Goal: Task Accomplishment & Management: Complete application form

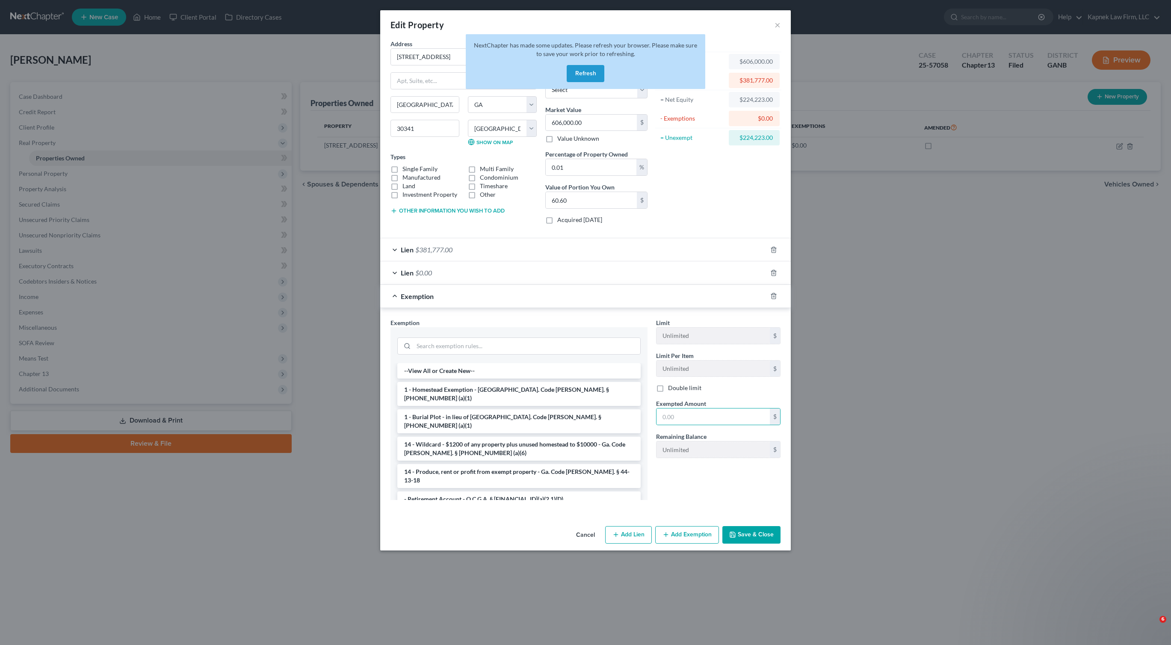
select select "10"
select select "42"
select select "3"
click at [596, 73] on button "Refresh" at bounding box center [585, 73] width 38 height 17
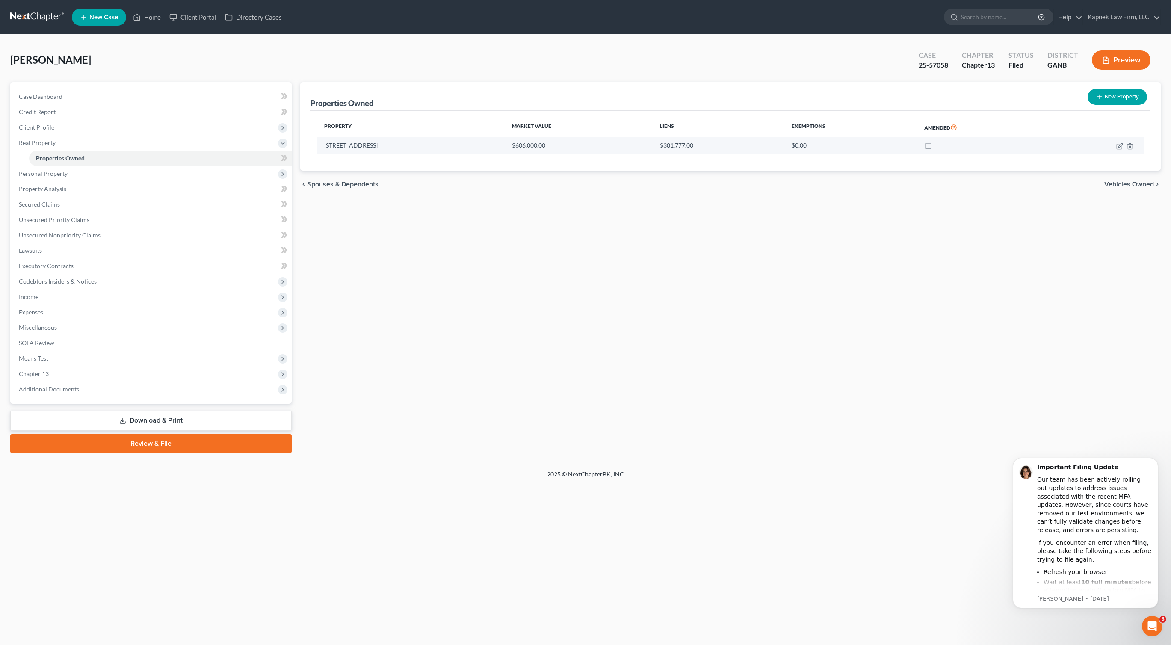
click at [868, 142] on td "$0.00" at bounding box center [851, 145] width 133 height 16
click at [1119, 145] on icon "button" at bounding box center [1120, 145] width 4 height 4
select select "10"
select select "42"
select select "3"
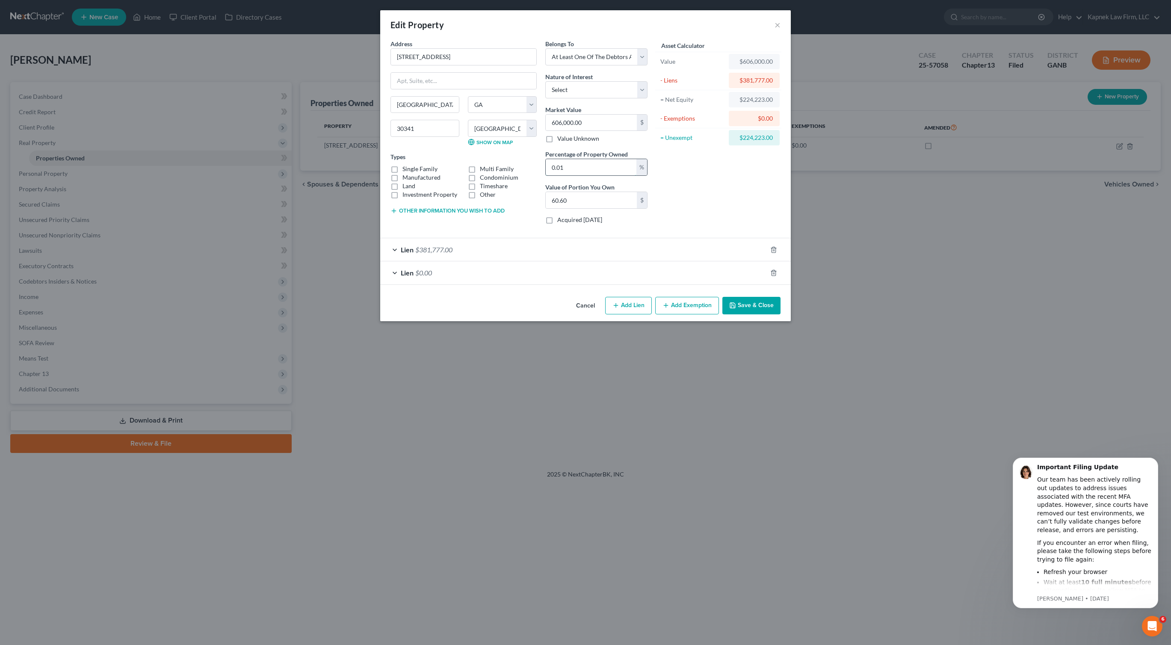
click at [612, 170] on input "0.01" at bounding box center [591, 167] width 91 height 16
type input "5"
type input "30,300.00"
type input "50"
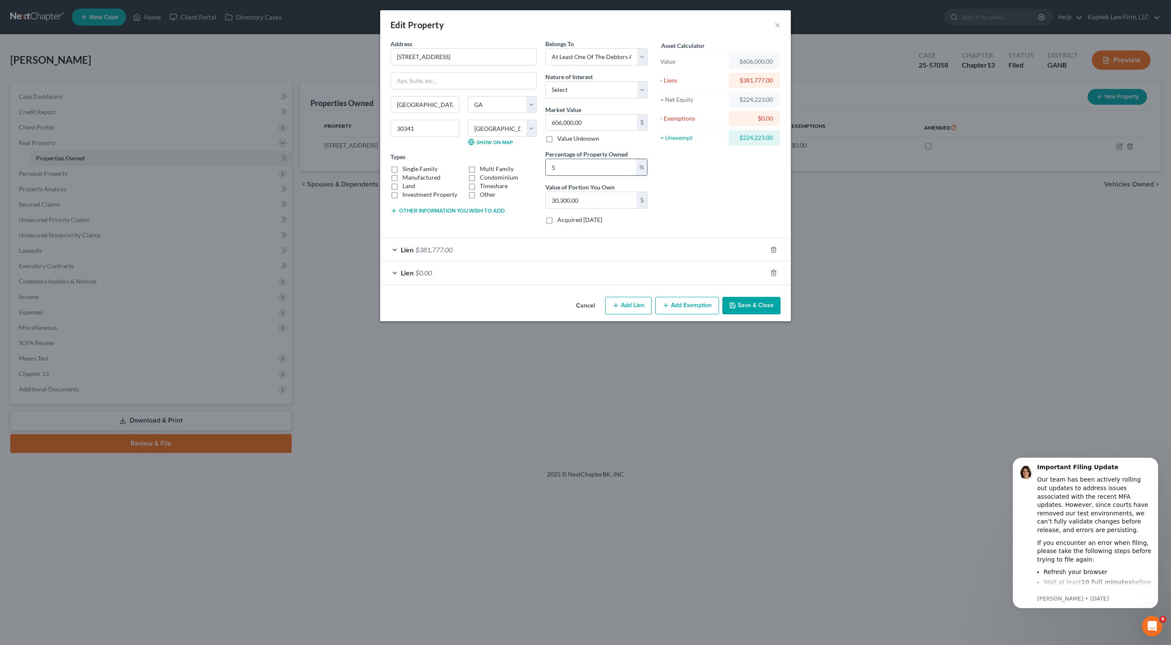
type input "303,000.00"
type input "50"
click at [656, 269] on div "Lien $0.00" at bounding box center [573, 272] width 386 height 23
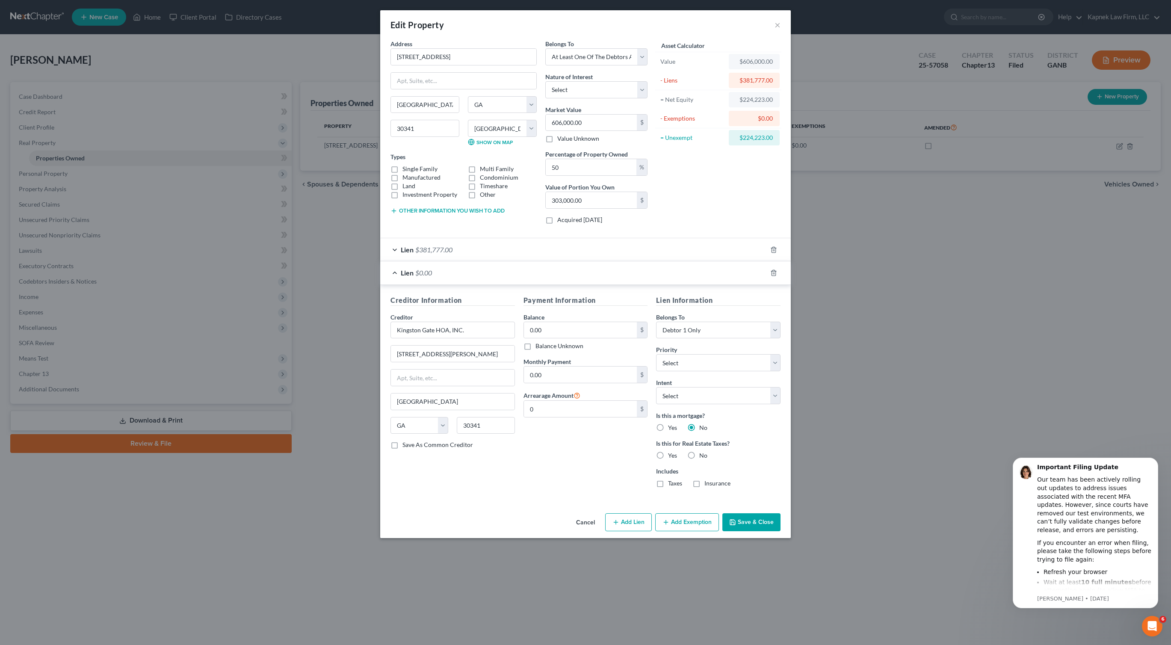
click at [675, 523] on button "Add Exemption" at bounding box center [687, 522] width 64 height 18
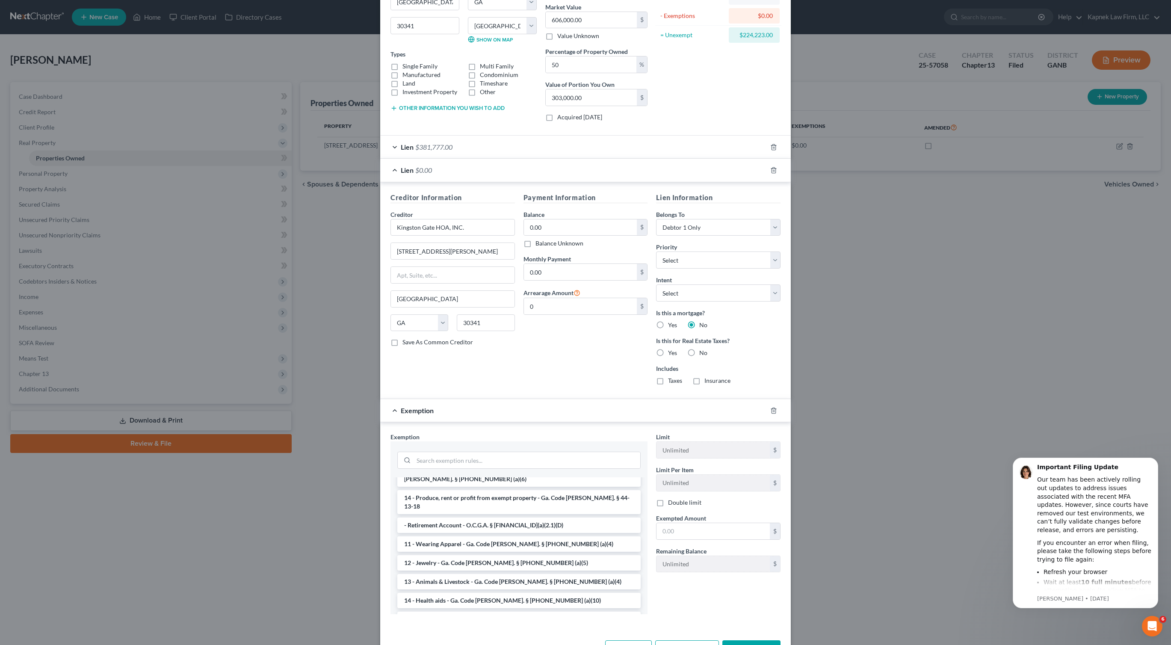
scroll to position [89, 0]
click at [692, 527] on input "text" at bounding box center [712, 531] width 113 height 16
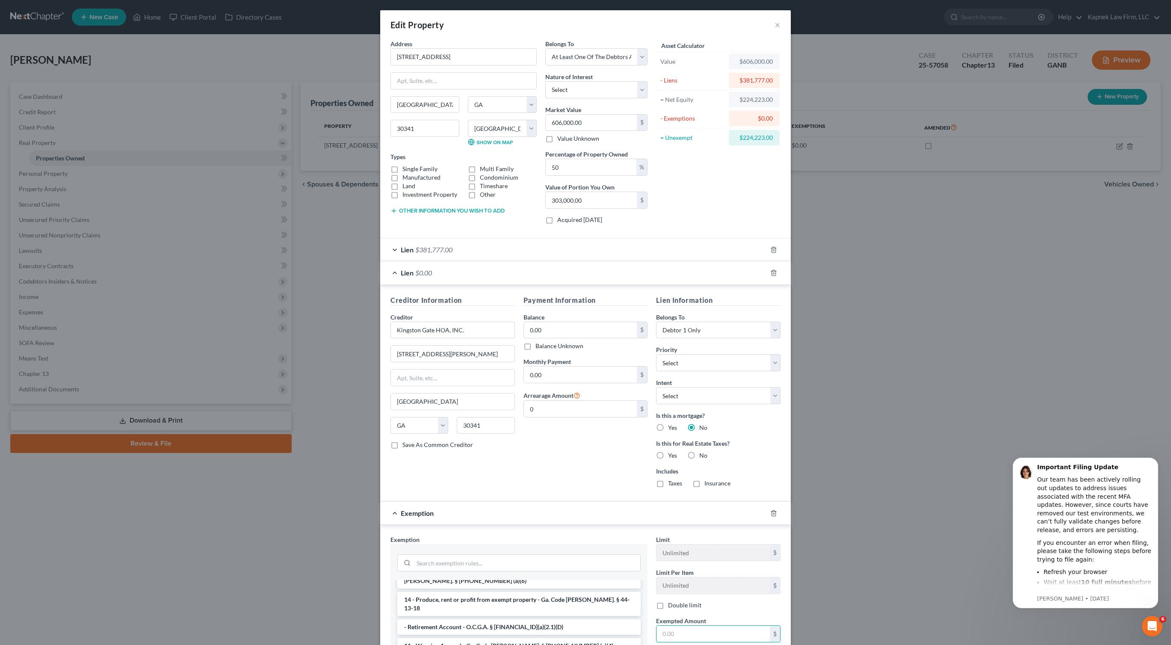
scroll to position [133, 0]
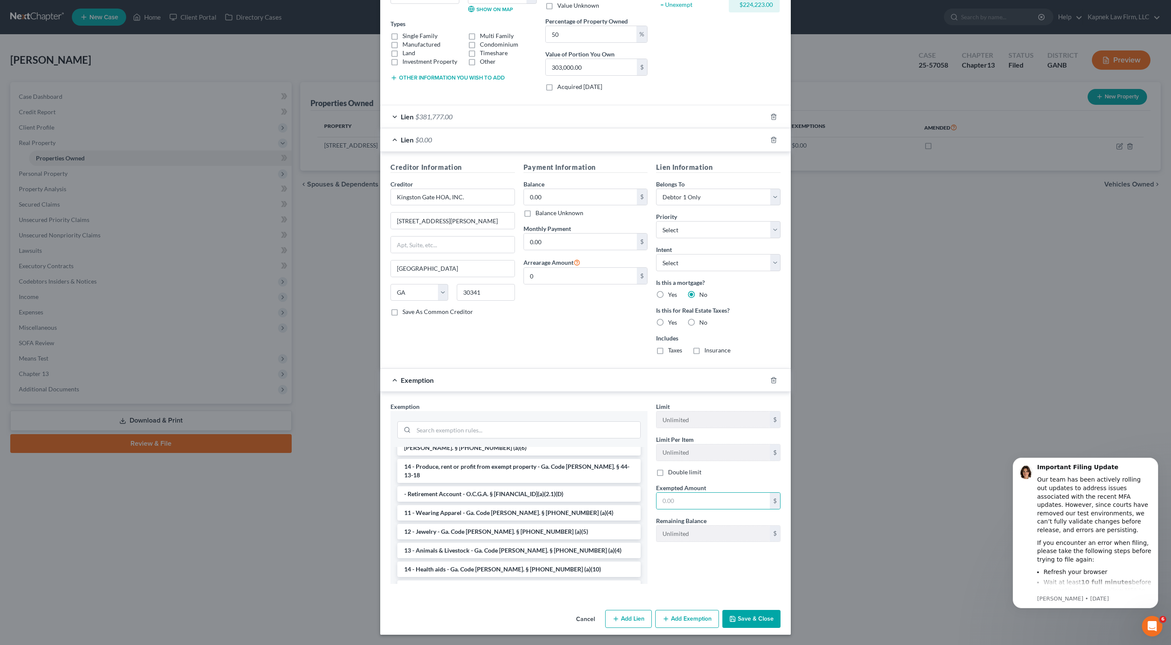
click at [481, 439] on div at bounding box center [518, 429] width 243 height 22
click at [481, 437] on input "search" at bounding box center [526, 430] width 227 height 16
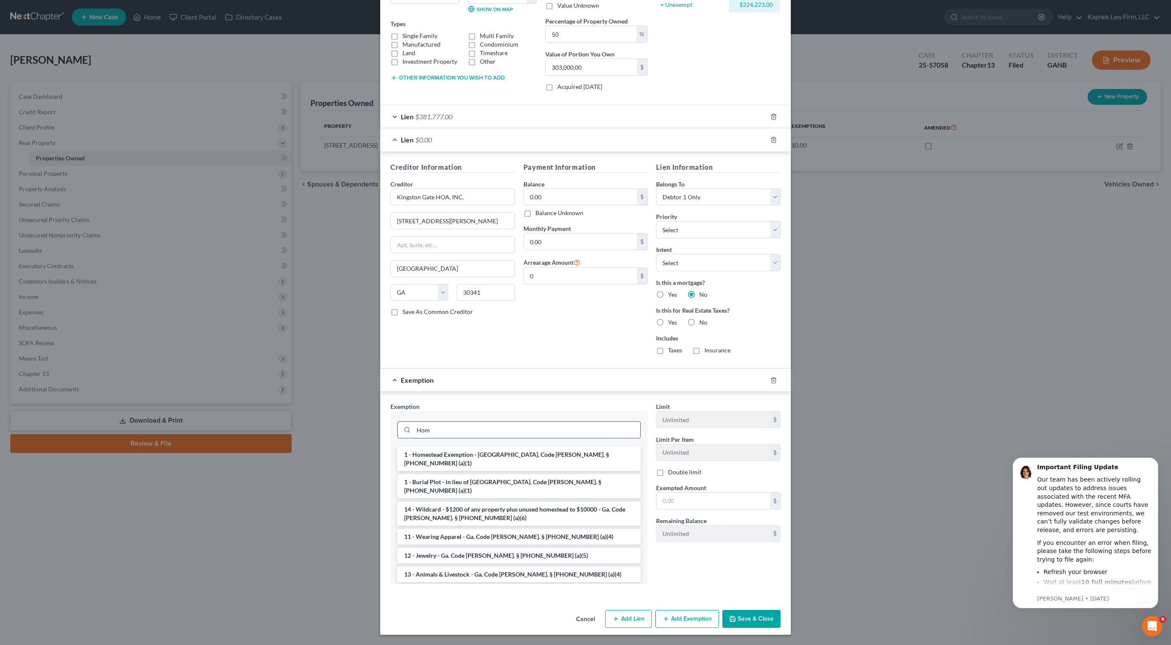
scroll to position [92, 0]
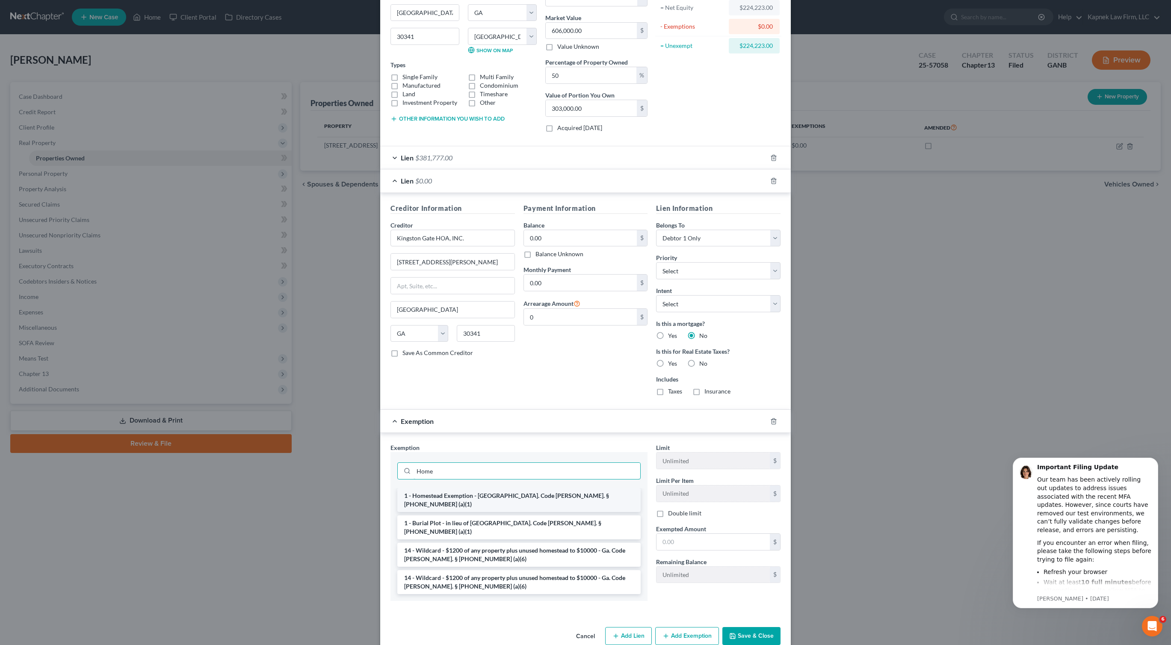
type input "Home"
click at [466, 493] on li "1 - Homestead Exemption - [GEOGRAPHIC_DATA]. Code [PERSON_NAME]. § [PHONE_NUMBE…" at bounding box center [518, 500] width 243 height 24
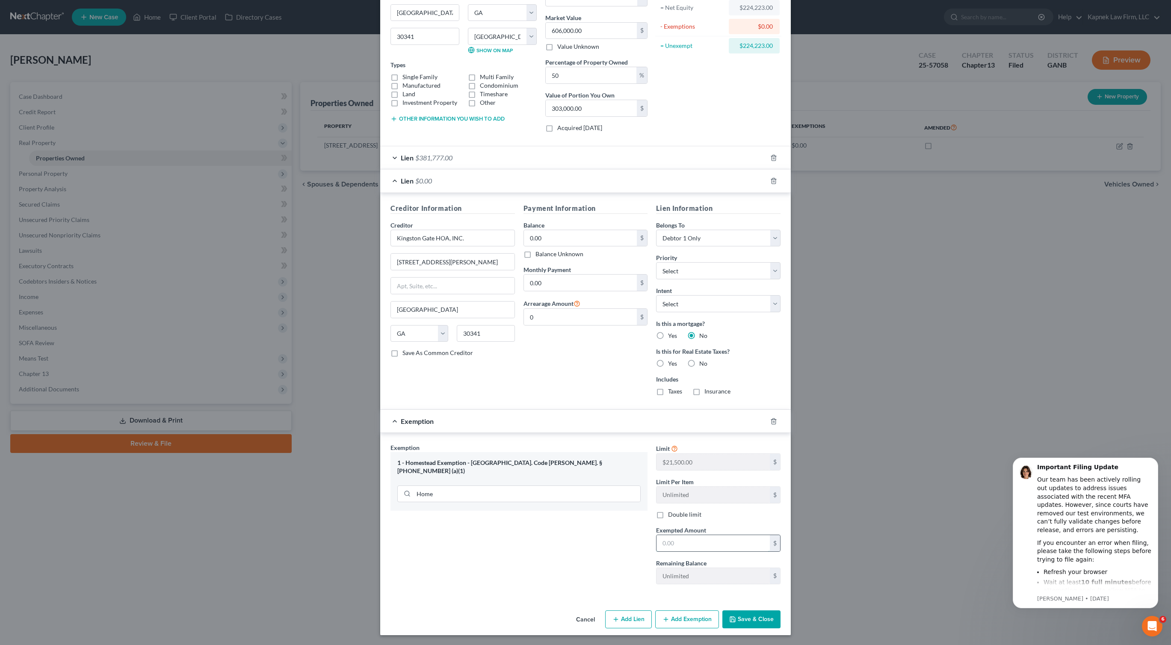
click at [708, 544] on input "text" at bounding box center [712, 543] width 113 height 16
paste input "13,277.00"
type input "13,277.00"
click at [752, 617] on button "Save & Close" at bounding box center [751, 619] width 58 height 18
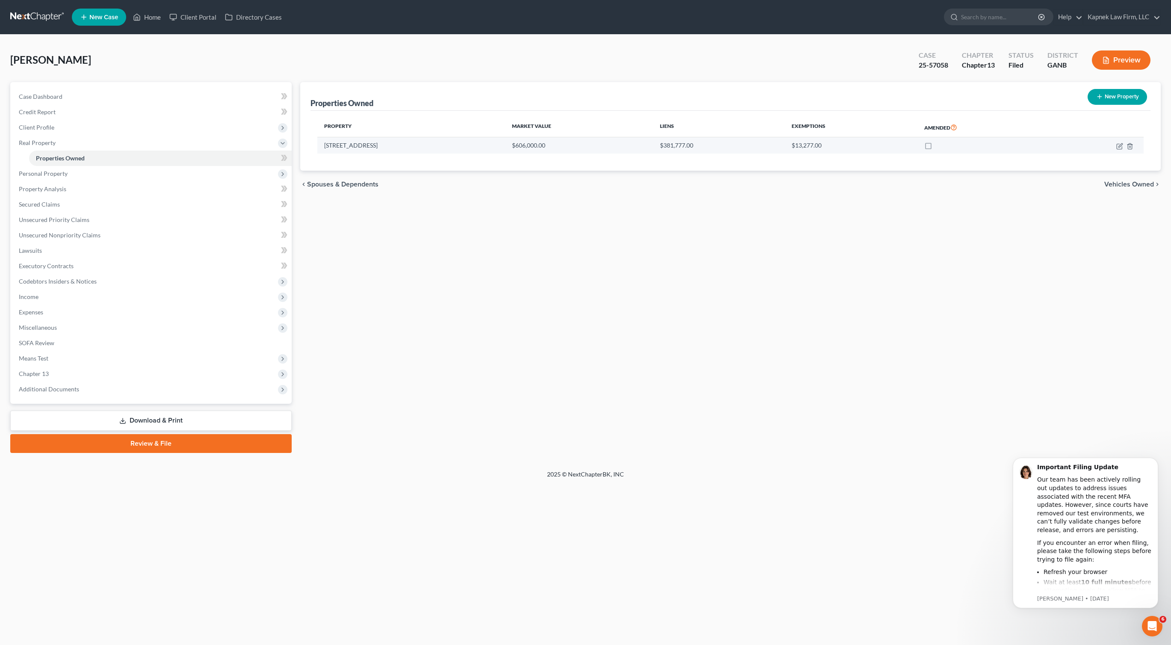
click at [356, 145] on td "[STREET_ADDRESS]" at bounding box center [411, 145] width 188 height 16
